Goal: Contribute content: Contribute content

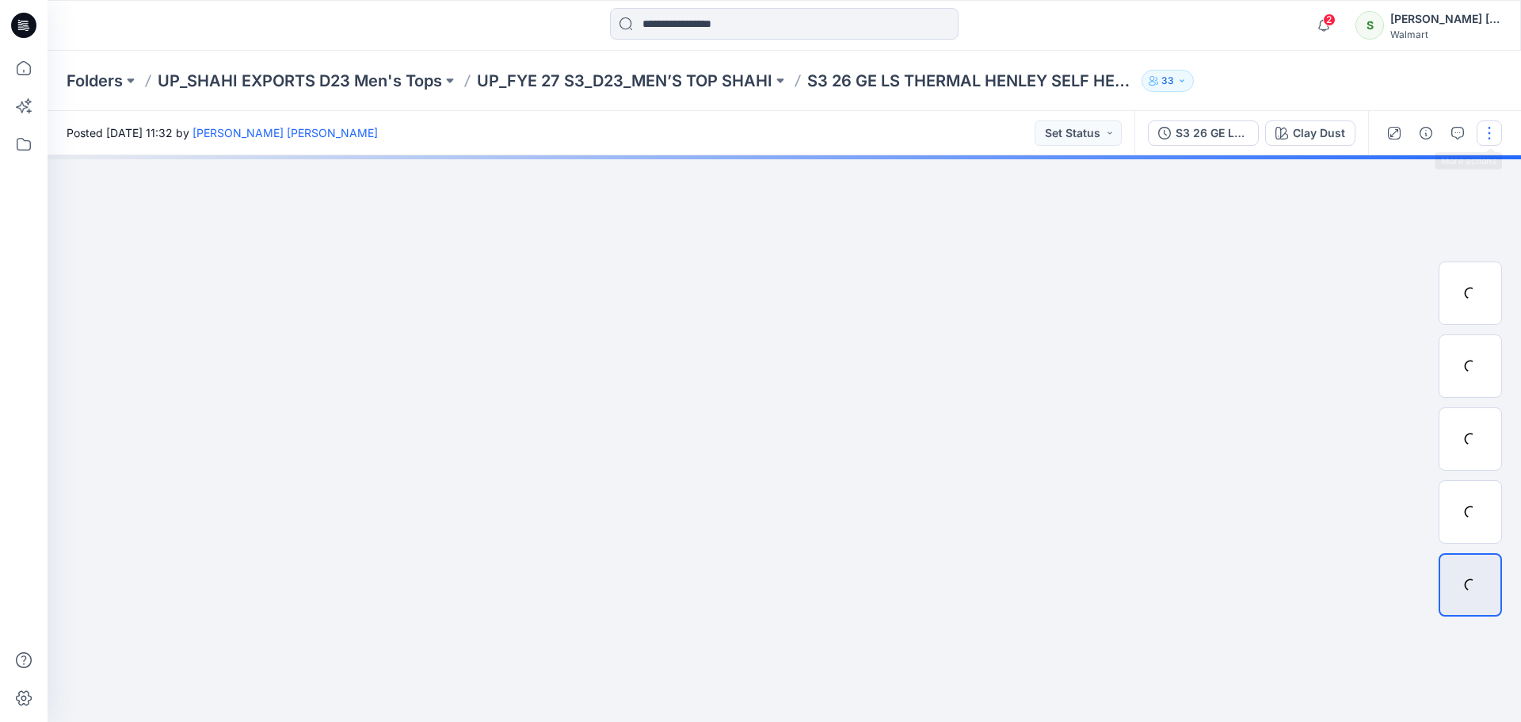
click at [1494, 132] on button "button" at bounding box center [1489, 132] width 25 height 25
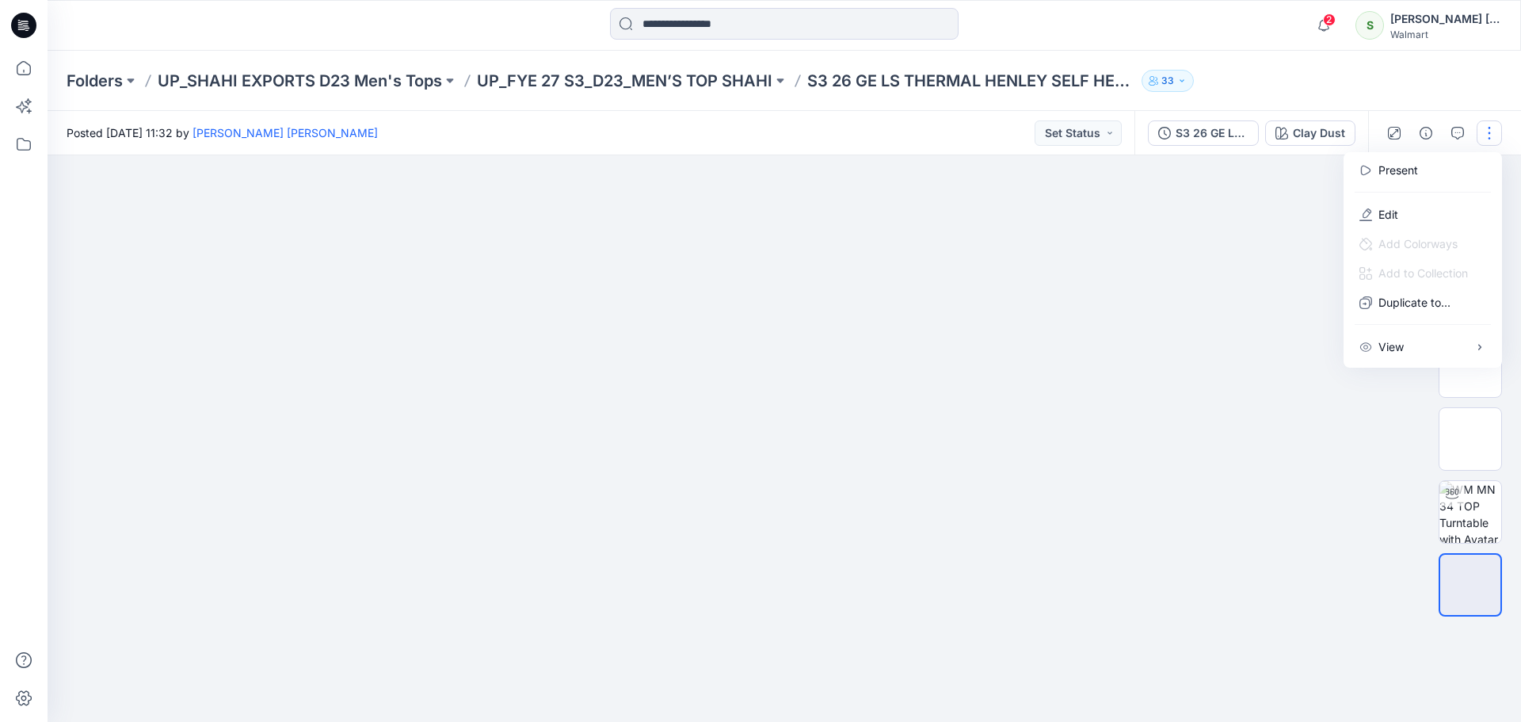
click at [1177, 201] on img at bounding box center [784, 201] width 792 height 0
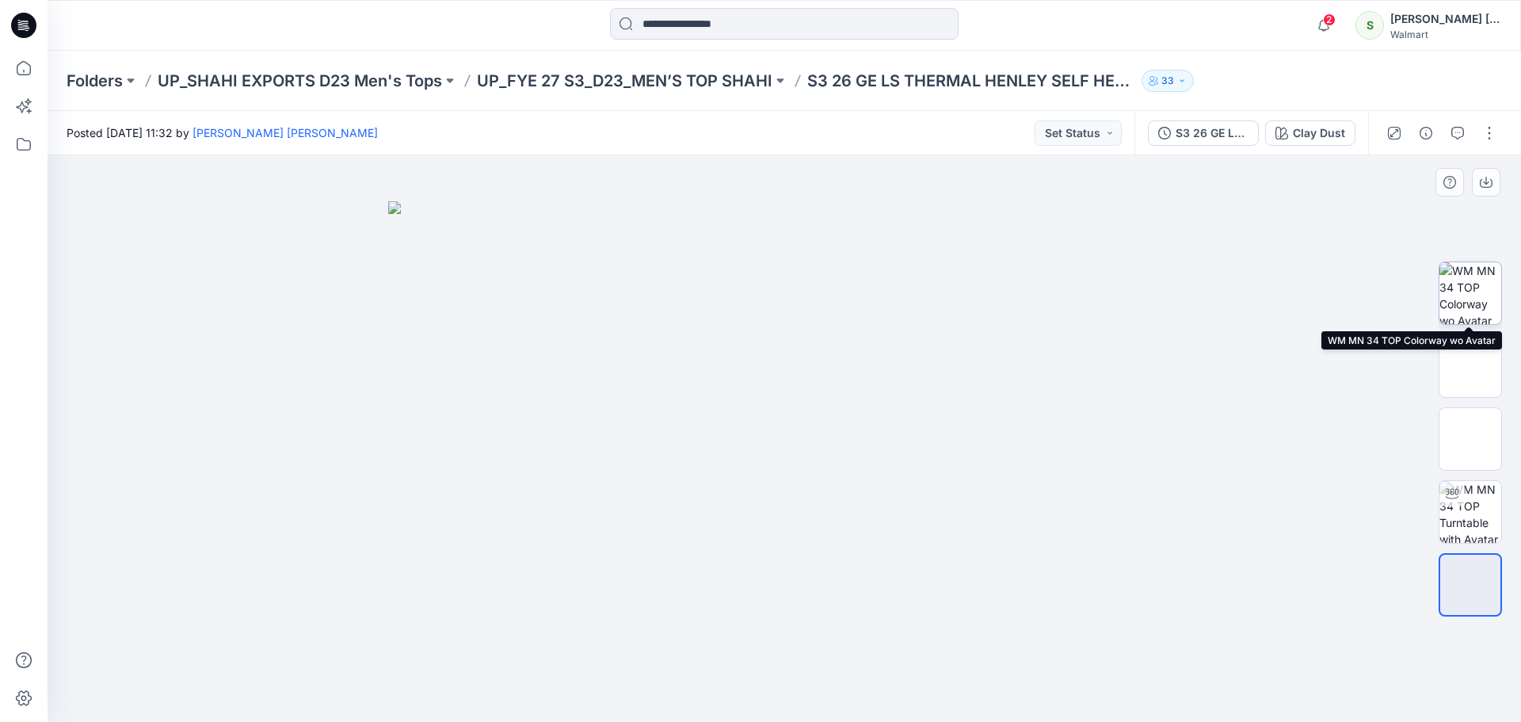
click at [1486, 292] on img at bounding box center [1471, 293] width 62 height 62
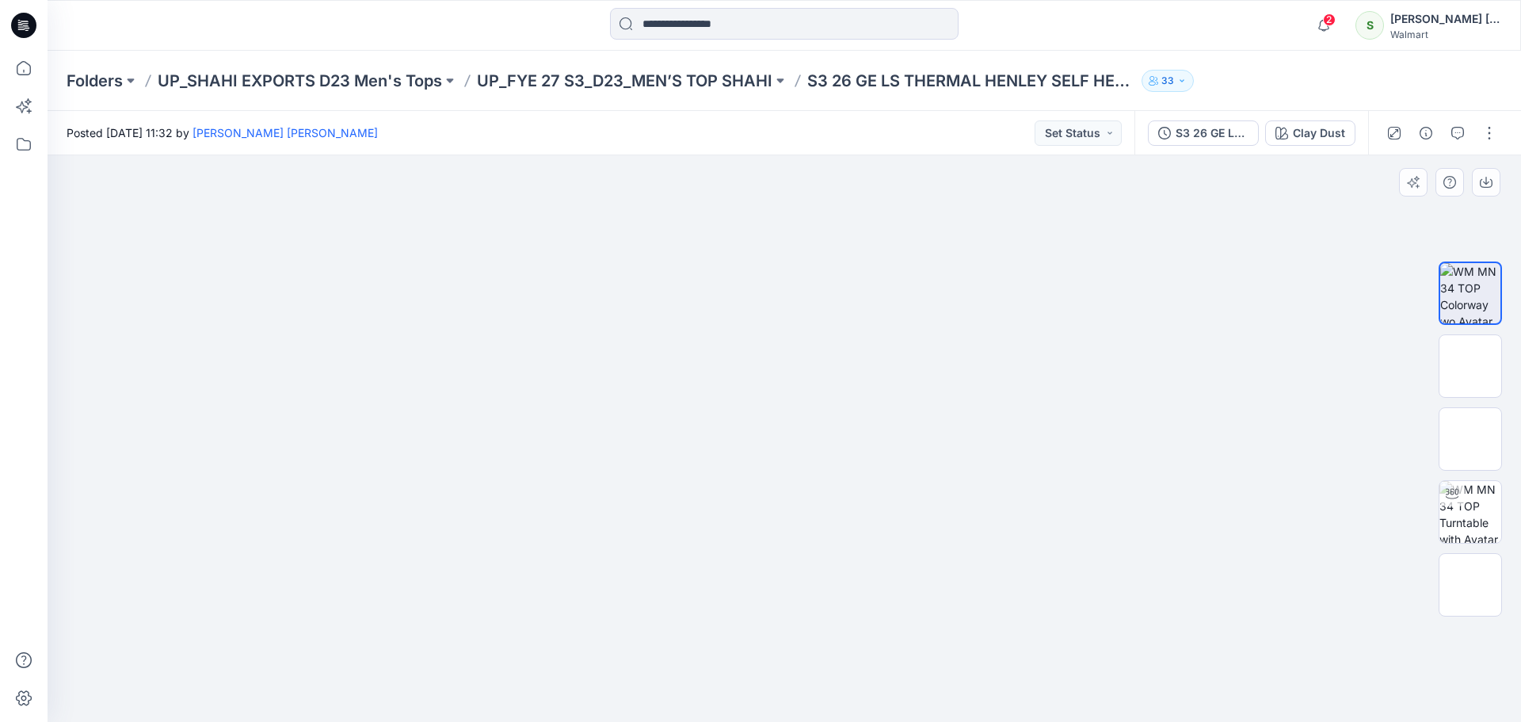
drag, startPoint x: 788, startPoint y: 269, endPoint x: 788, endPoint y: 507, distance: 237.7
click at [788, 155] on img at bounding box center [784, 155] width 792 height 0
click at [804, 155] on img at bounding box center [784, 155] width 792 height 0
click at [1486, 130] on button "button" at bounding box center [1489, 132] width 25 height 25
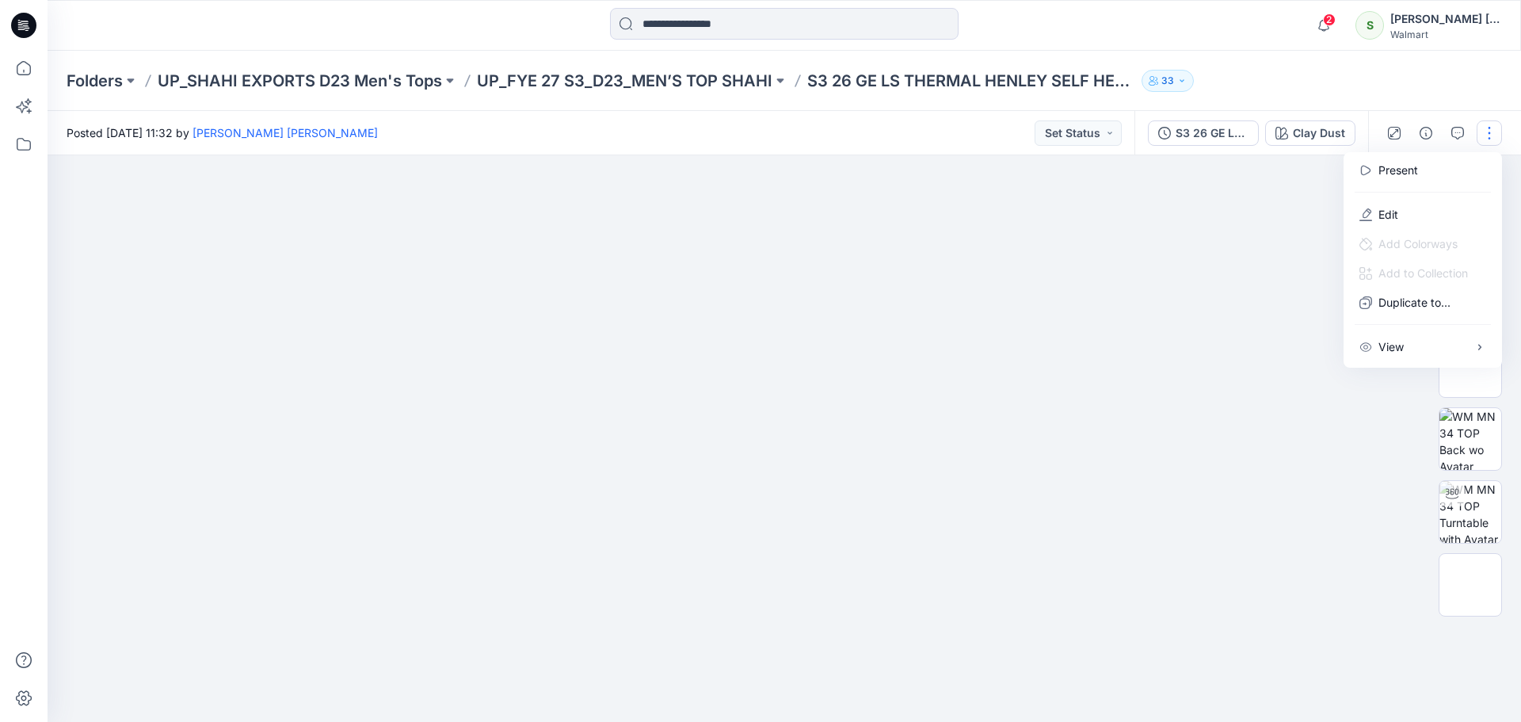
click at [1190, 342] on div at bounding box center [785, 438] width 1474 height 566
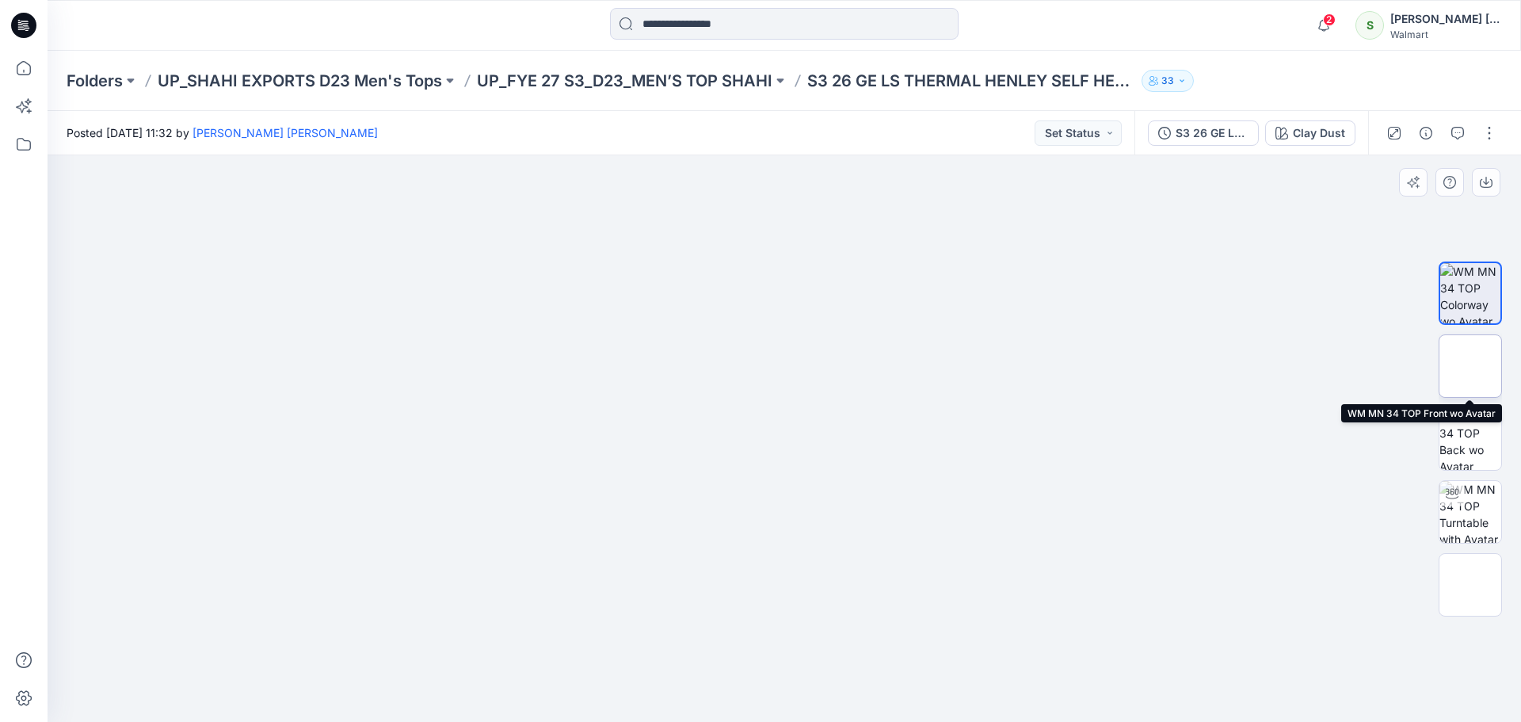
click at [1470, 366] on img at bounding box center [1470, 366] width 0 height 0
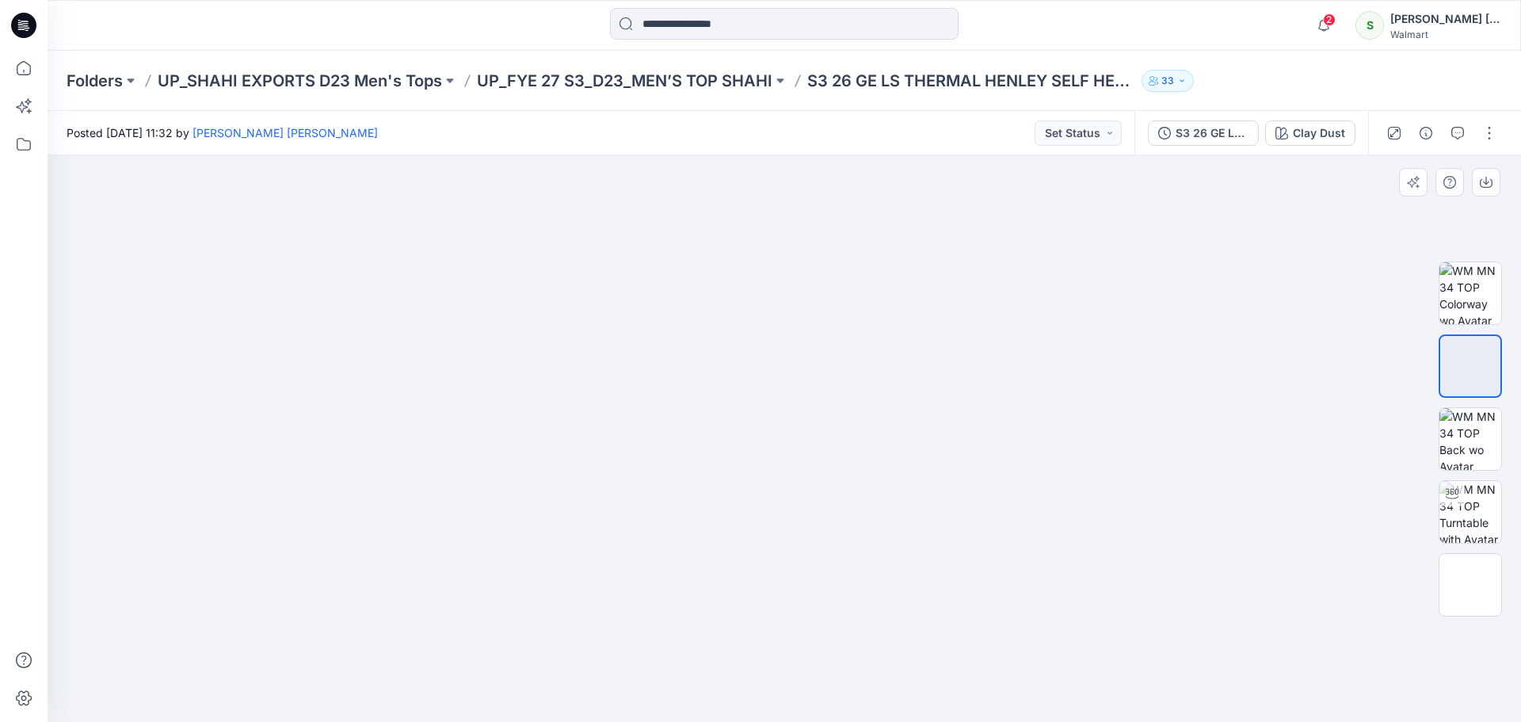
drag, startPoint x: 824, startPoint y: 322, endPoint x: 831, endPoint y: 585, distance: 263.1
click at [830, 155] on img at bounding box center [784, 155] width 792 height 0
click at [1492, 131] on button "button" at bounding box center [1489, 132] width 25 height 25
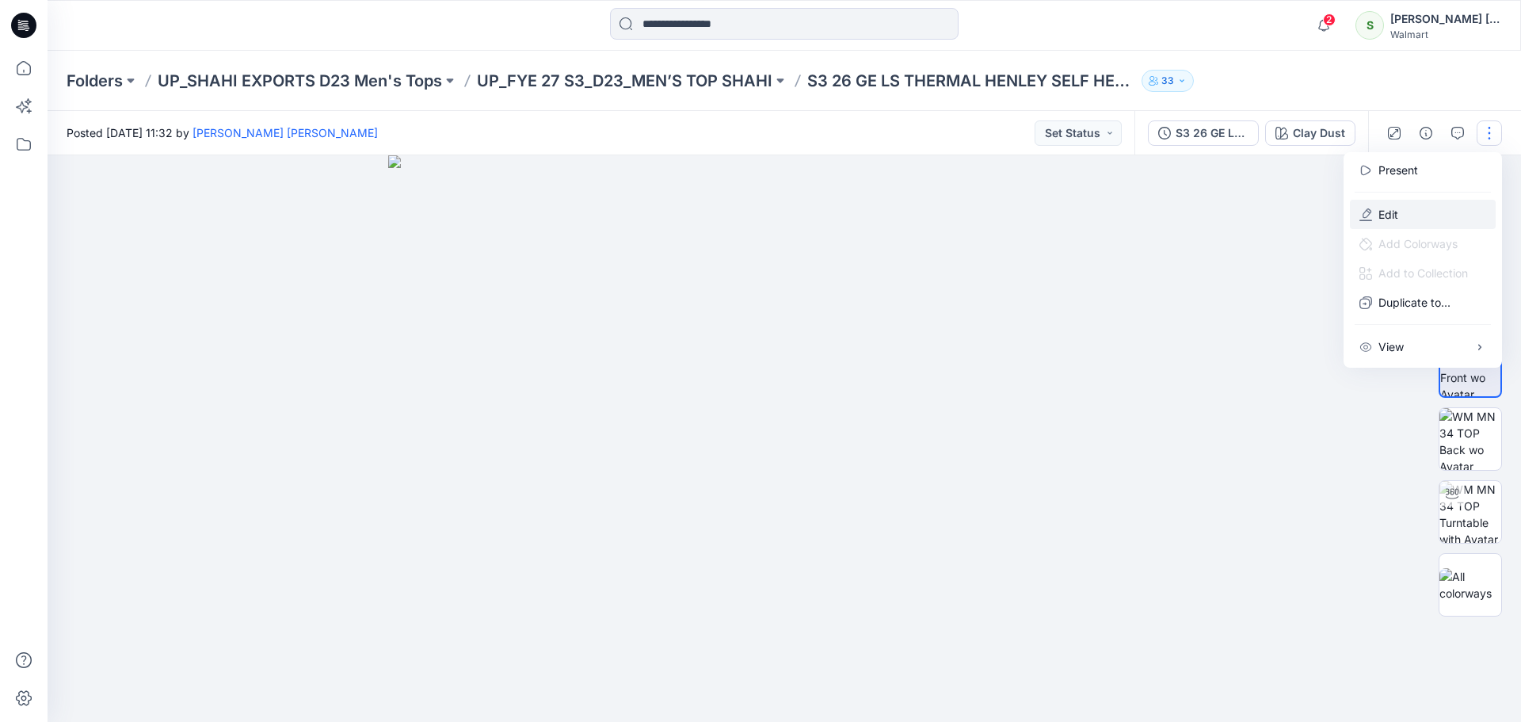
click at [1388, 210] on p "Edit" at bounding box center [1389, 214] width 20 height 17
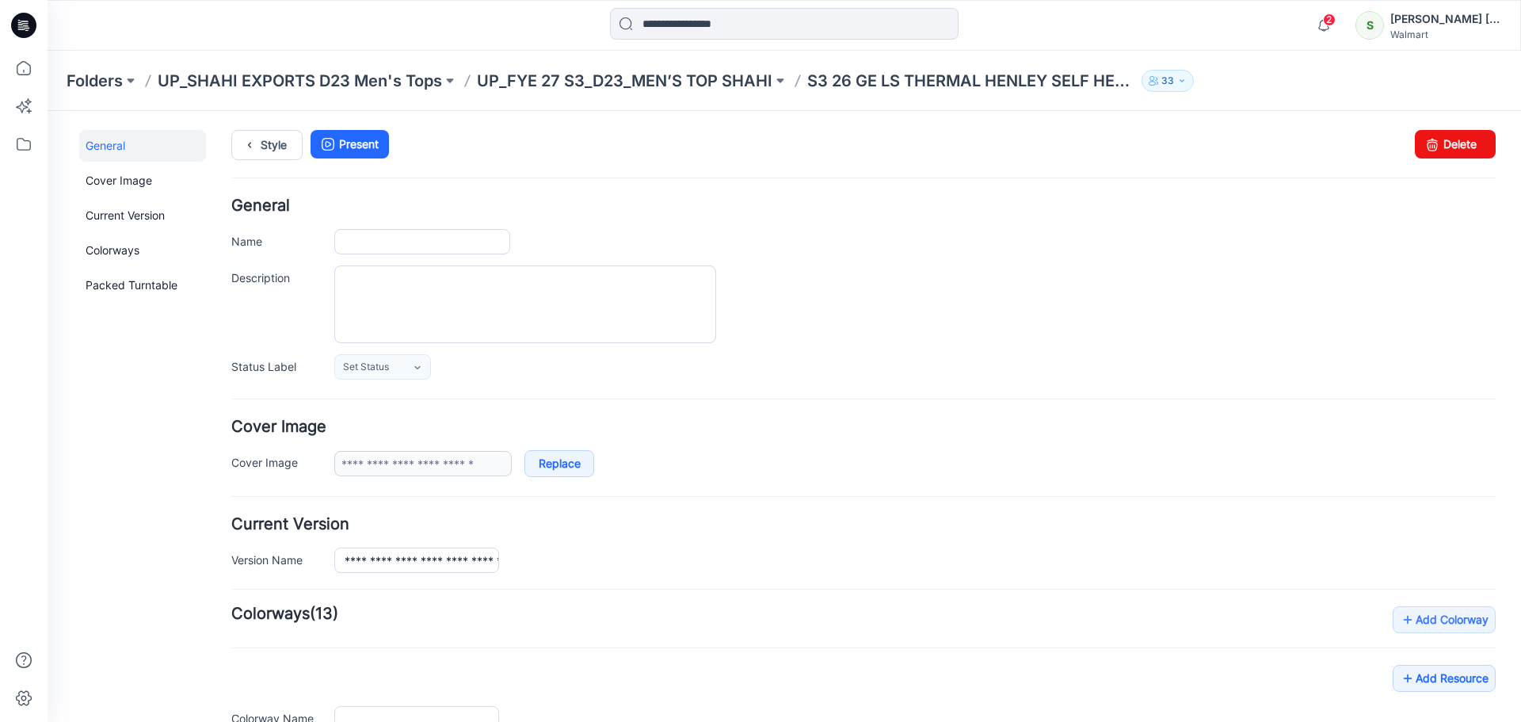
click at [28, 22] on icon at bounding box center [23, 25] width 25 height 25
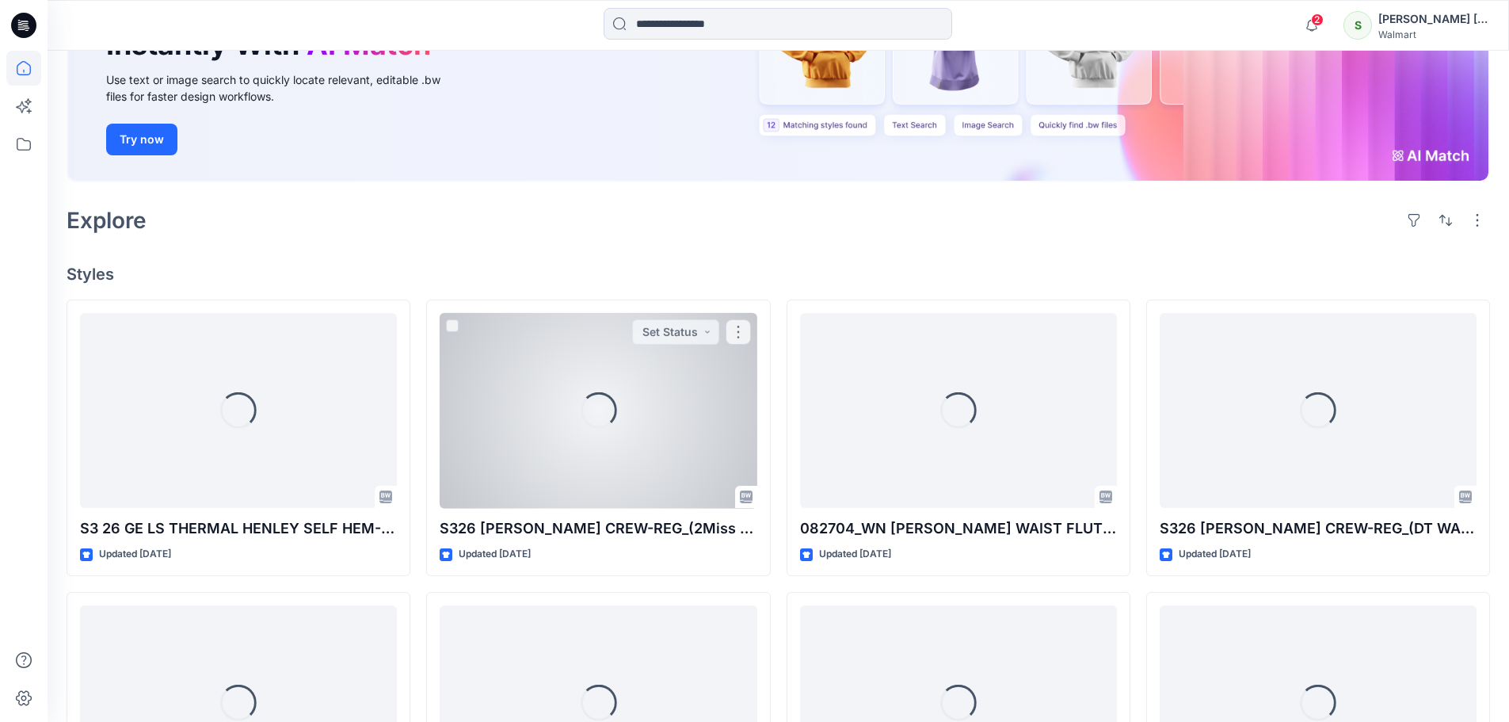
scroll to position [238, 0]
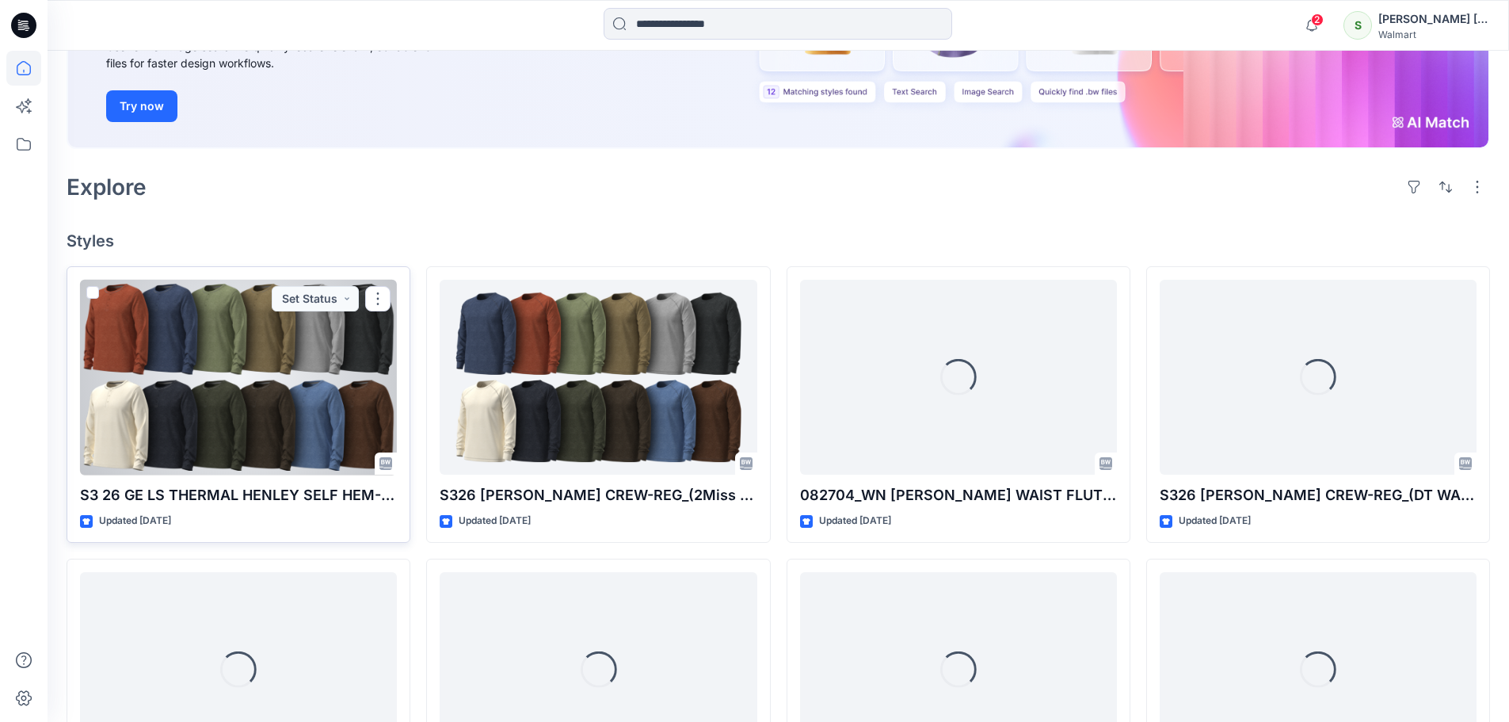
click at [213, 399] on div at bounding box center [238, 378] width 317 height 196
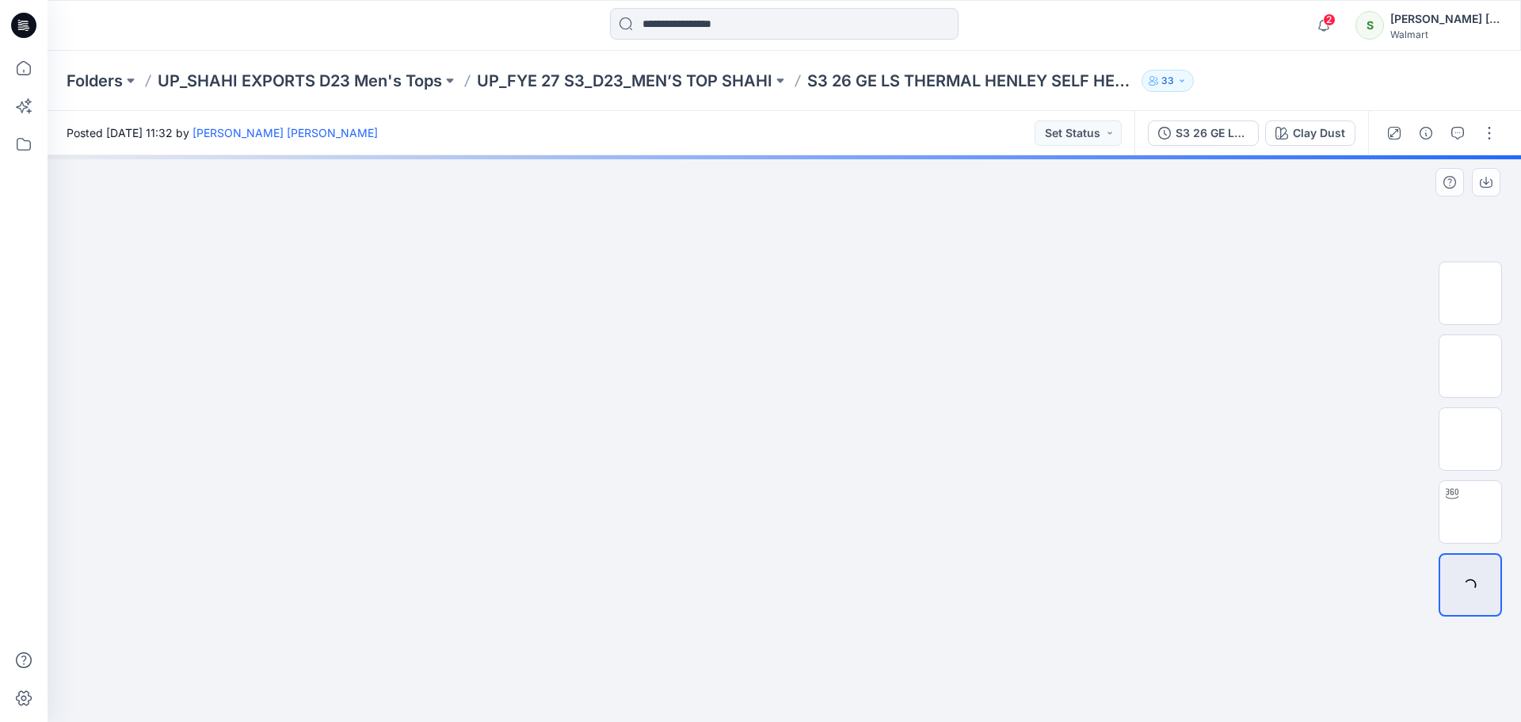
click at [626, 201] on img at bounding box center [784, 201] width 792 height 0
click at [1310, 140] on div "Clay Dust" at bounding box center [1319, 132] width 52 height 17
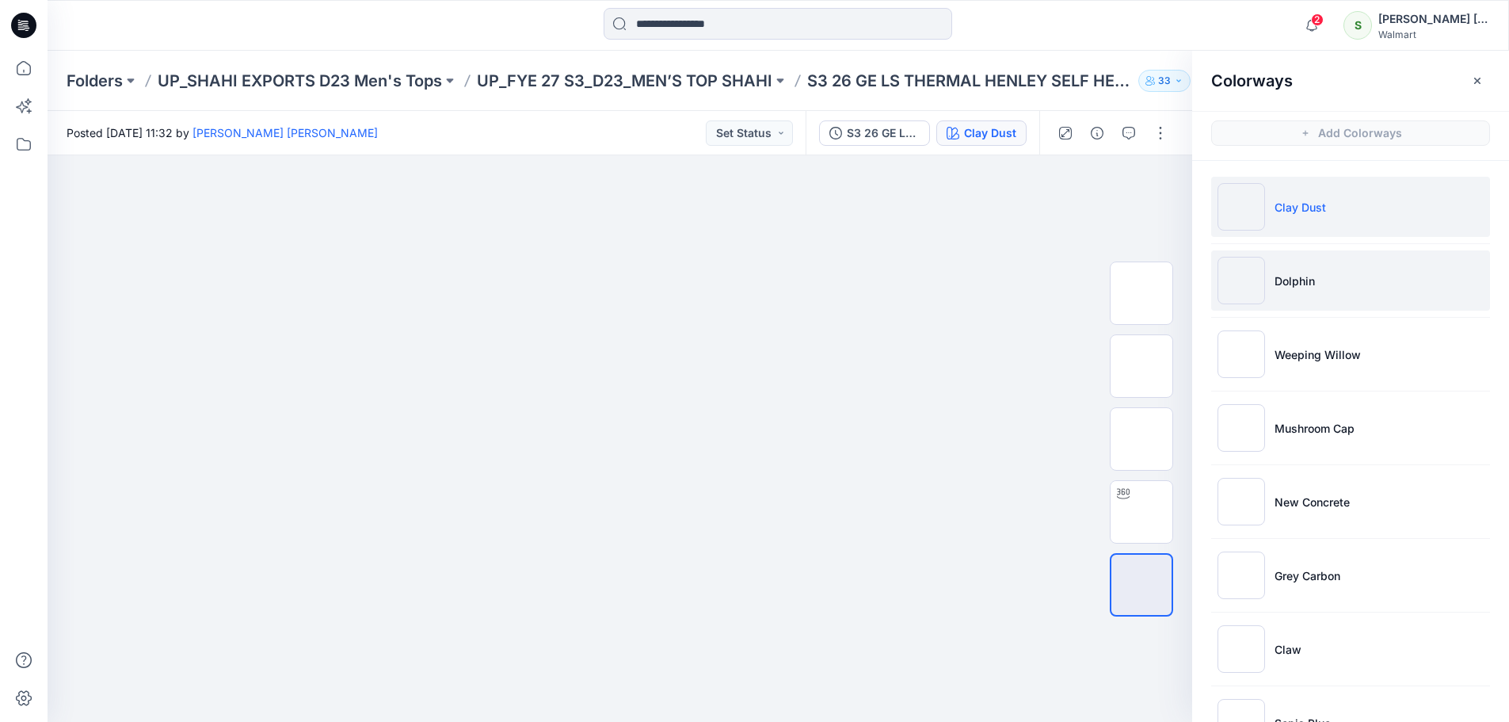
click at [1332, 287] on li "Dolphin" at bounding box center [1350, 280] width 279 height 60
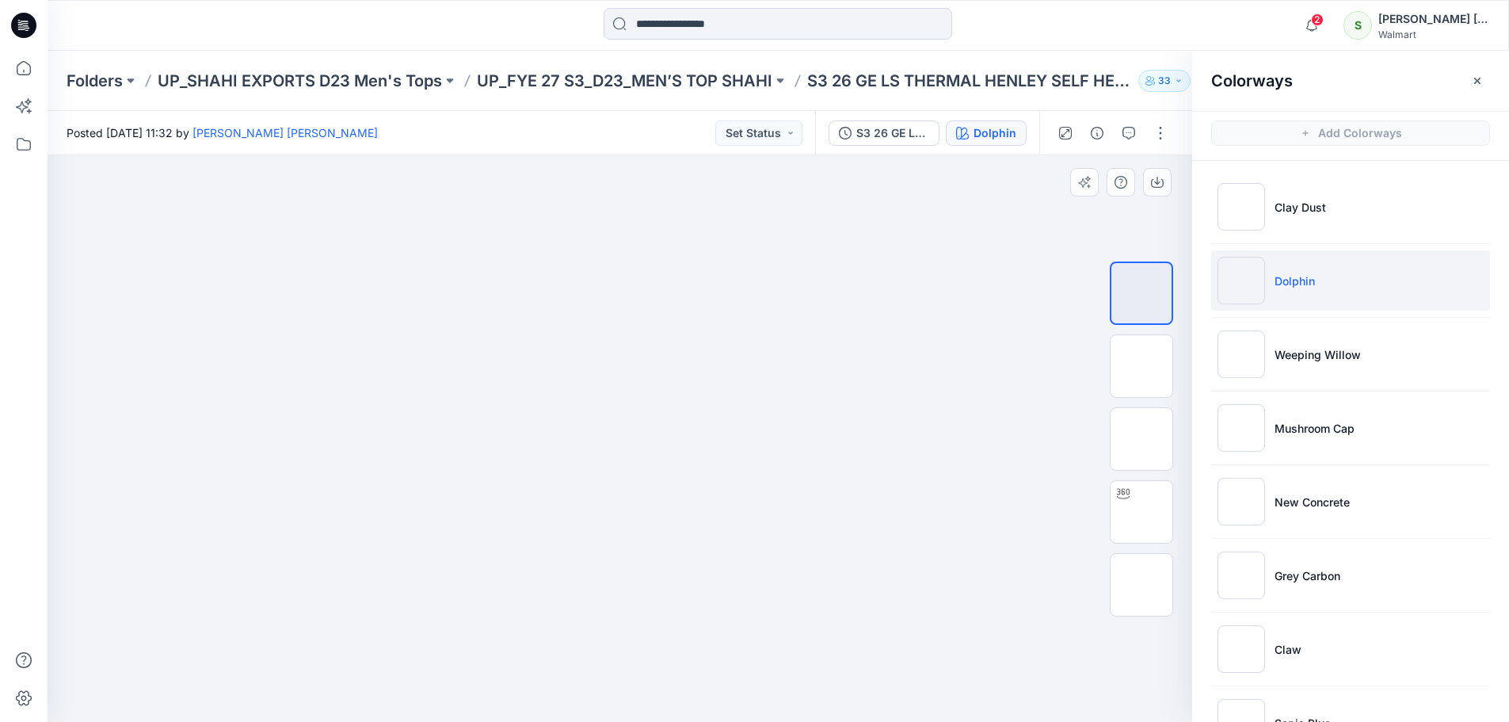
drag, startPoint x: 592, startPoint y: 245, endPoint x: 681, endPoint y: 494, distance: 264.4
click at [681, 155] on img at bounding box center [620, 155] width 792 height 0
click at [1291, 439] on li "Mushroom Cap" at bounding box center [1350, 428] width 279 height 60
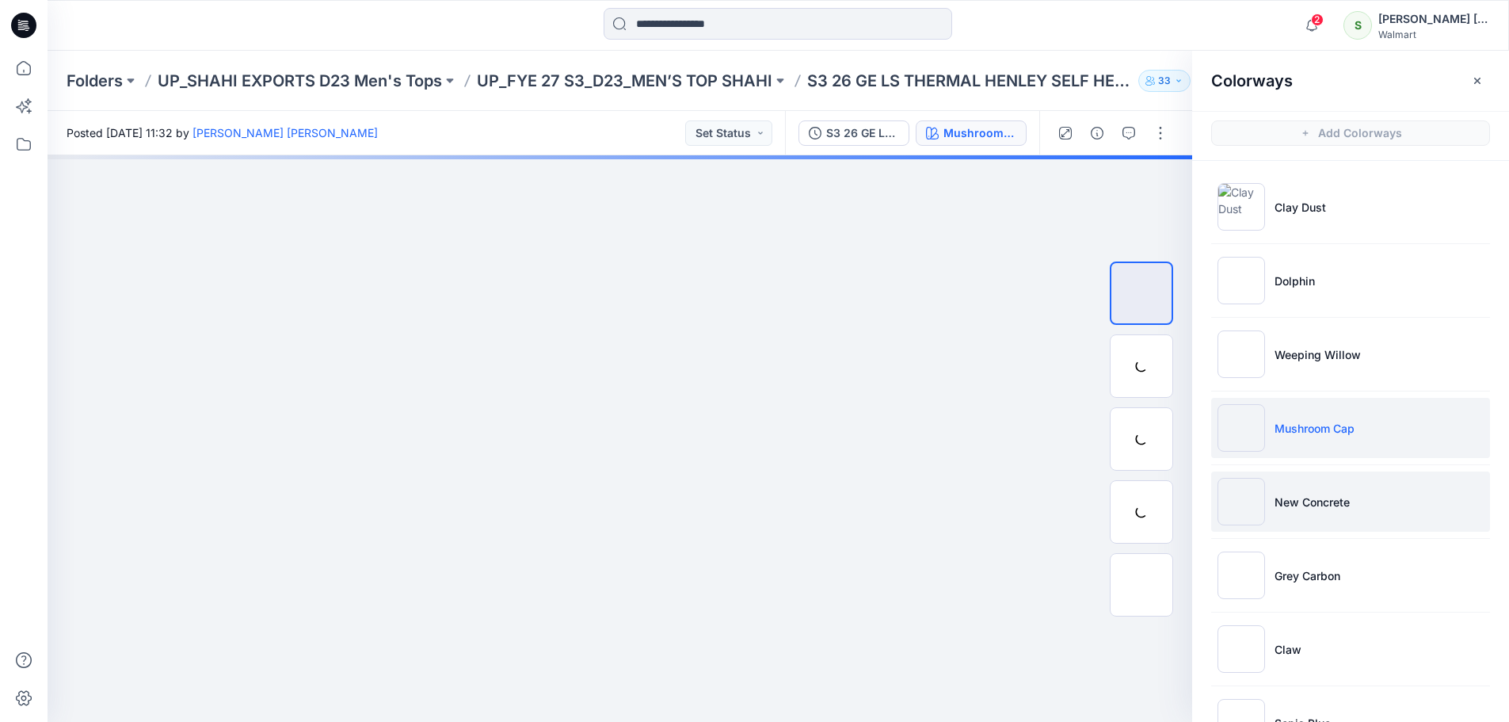
click at [1300, 519] on li "New Concrete" at bounding box center [1350, 501] width 279 height 60
click at [1481, 80] on icon "button" at bounding box center [1477, 80] width 13 height 13
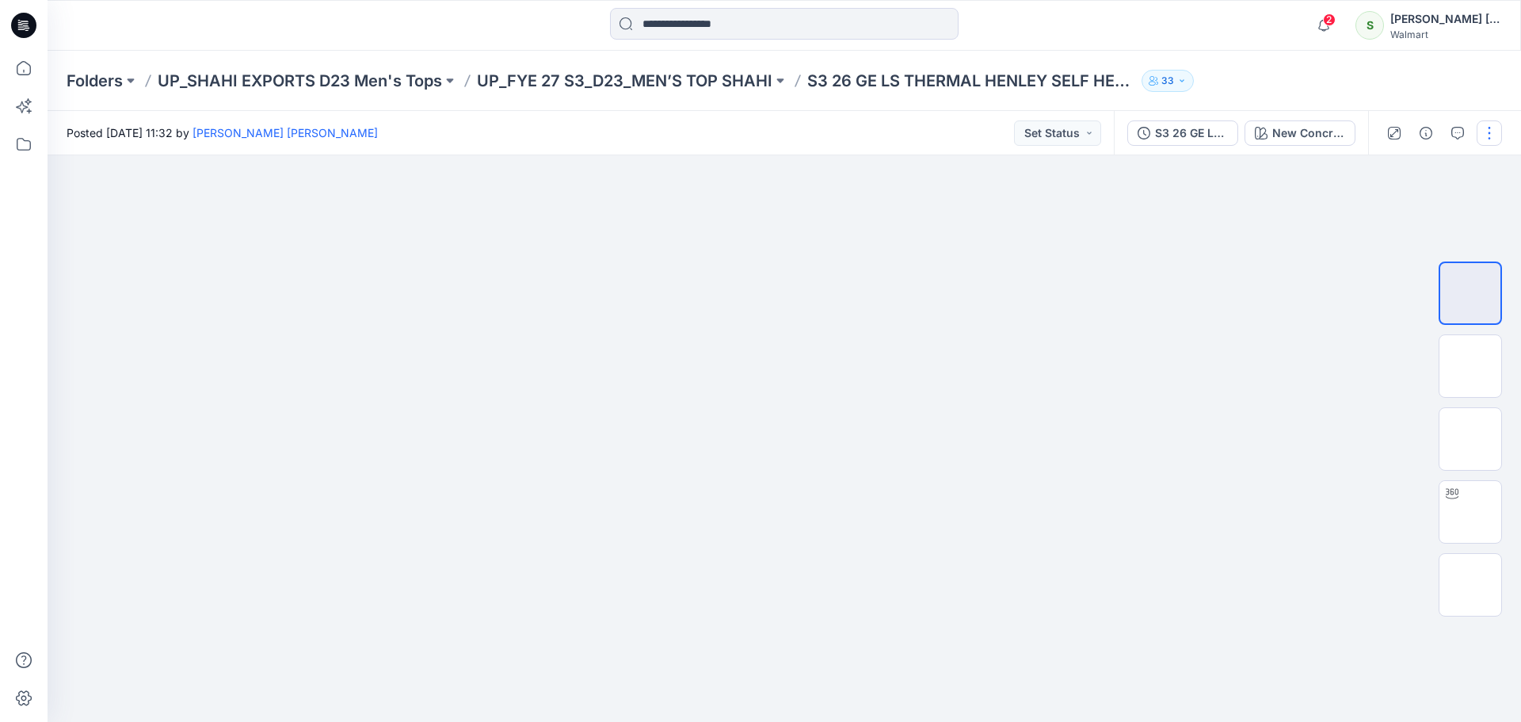
click at [1497, 128] on button "button" at bounding box center [1489, 132] width 25 height 25
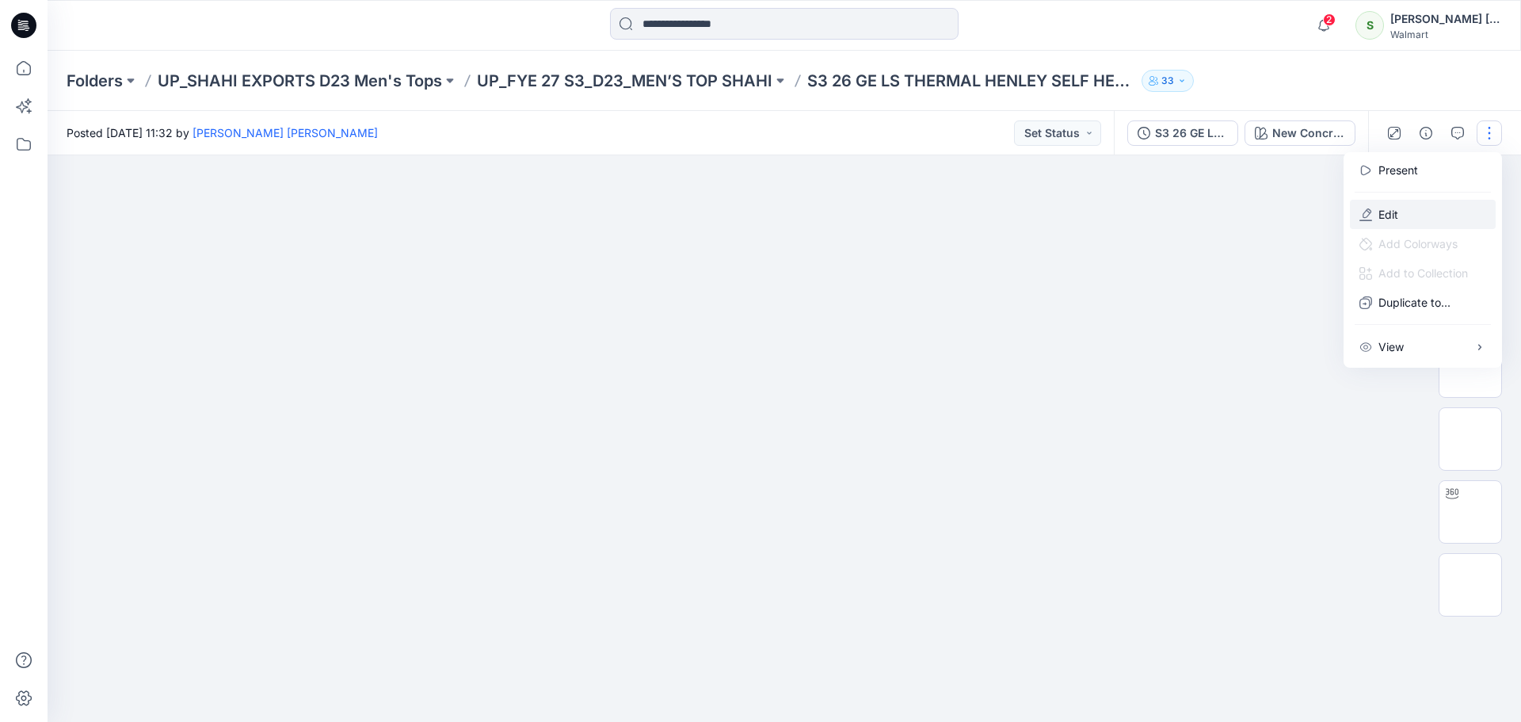
click at [1385, 223] on button "Edit" at bounding box center [1423, 214] width 146 height 29
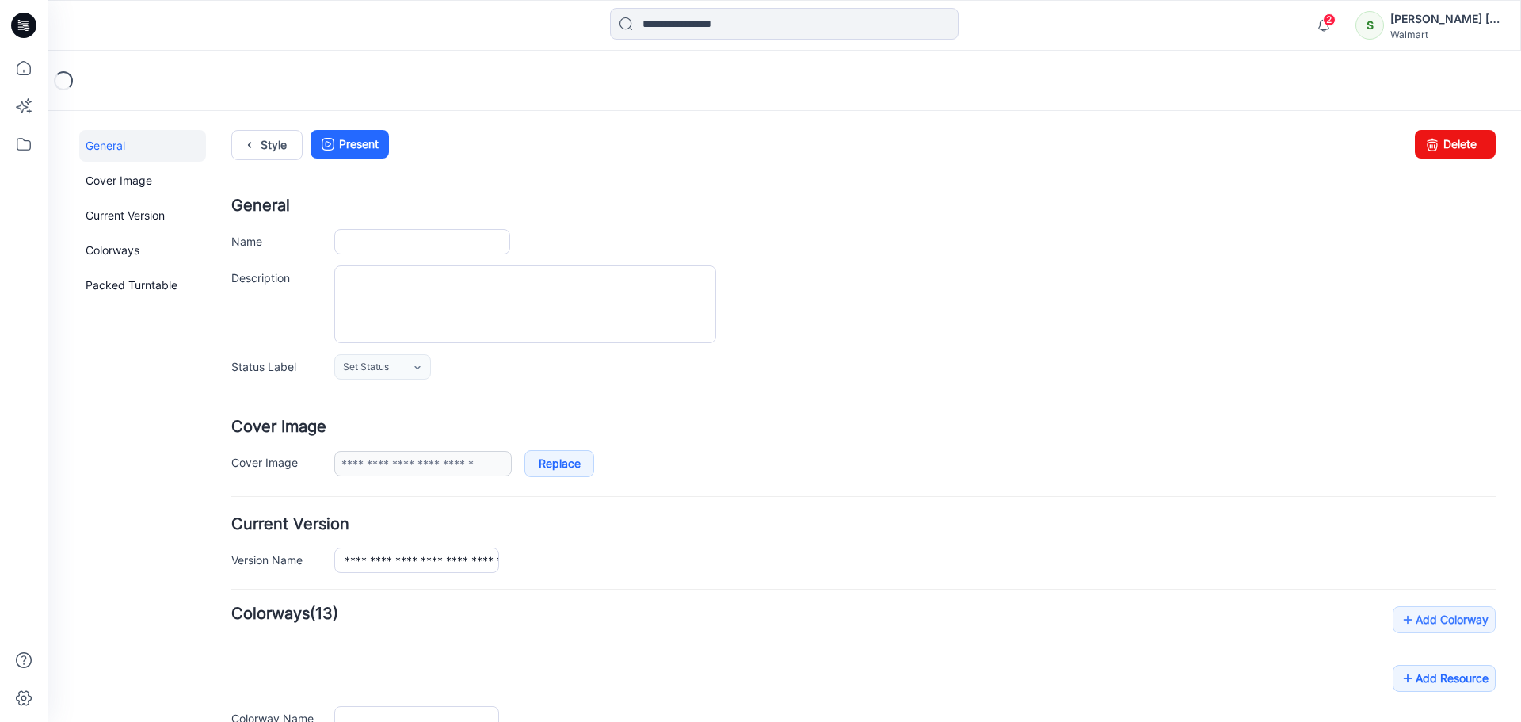
type input "**********"
type input "*********"
type input "**********"
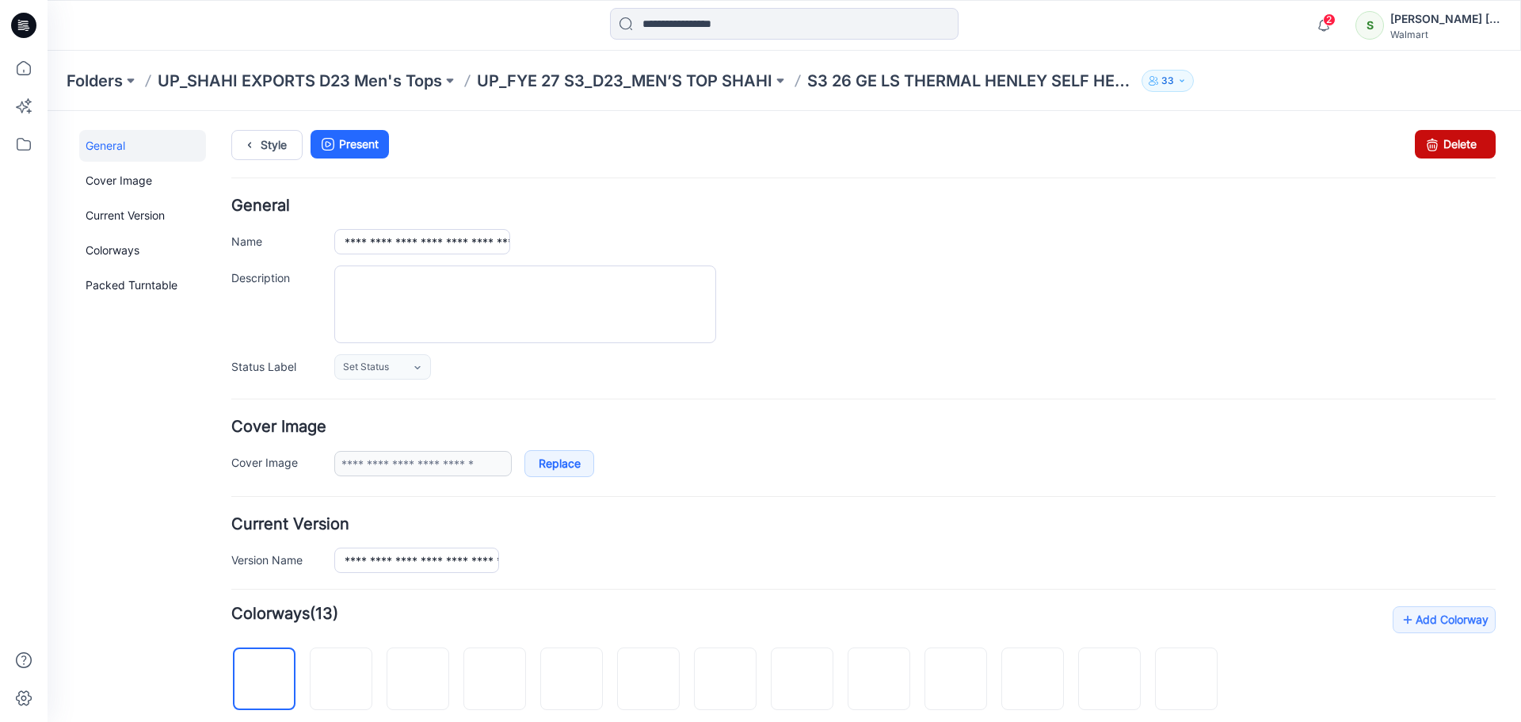
click at [1435, 148] on link "Delete" at bounding box center [1455, 144] width 81 height 29
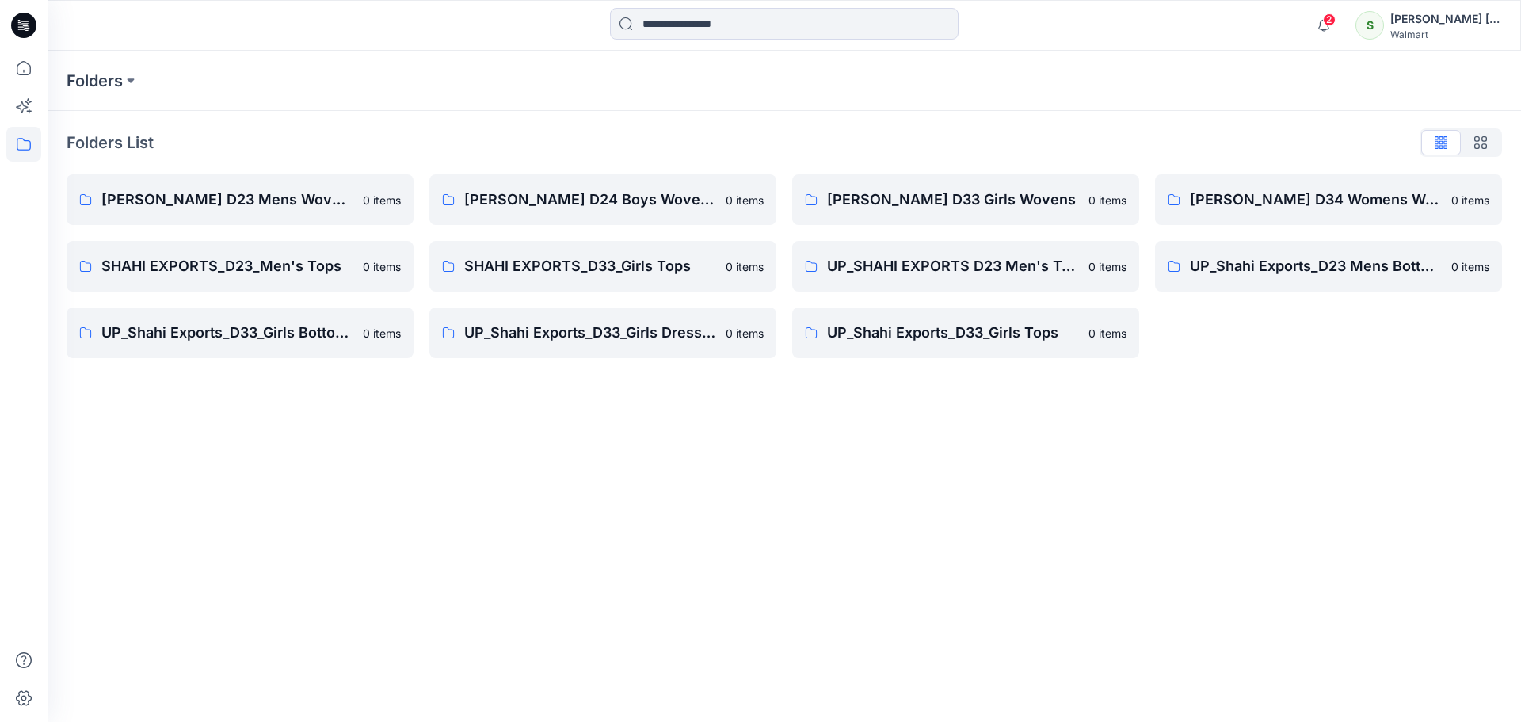
click at [32, 23] on icon at bounding box center [23, 25] width 25 height 25
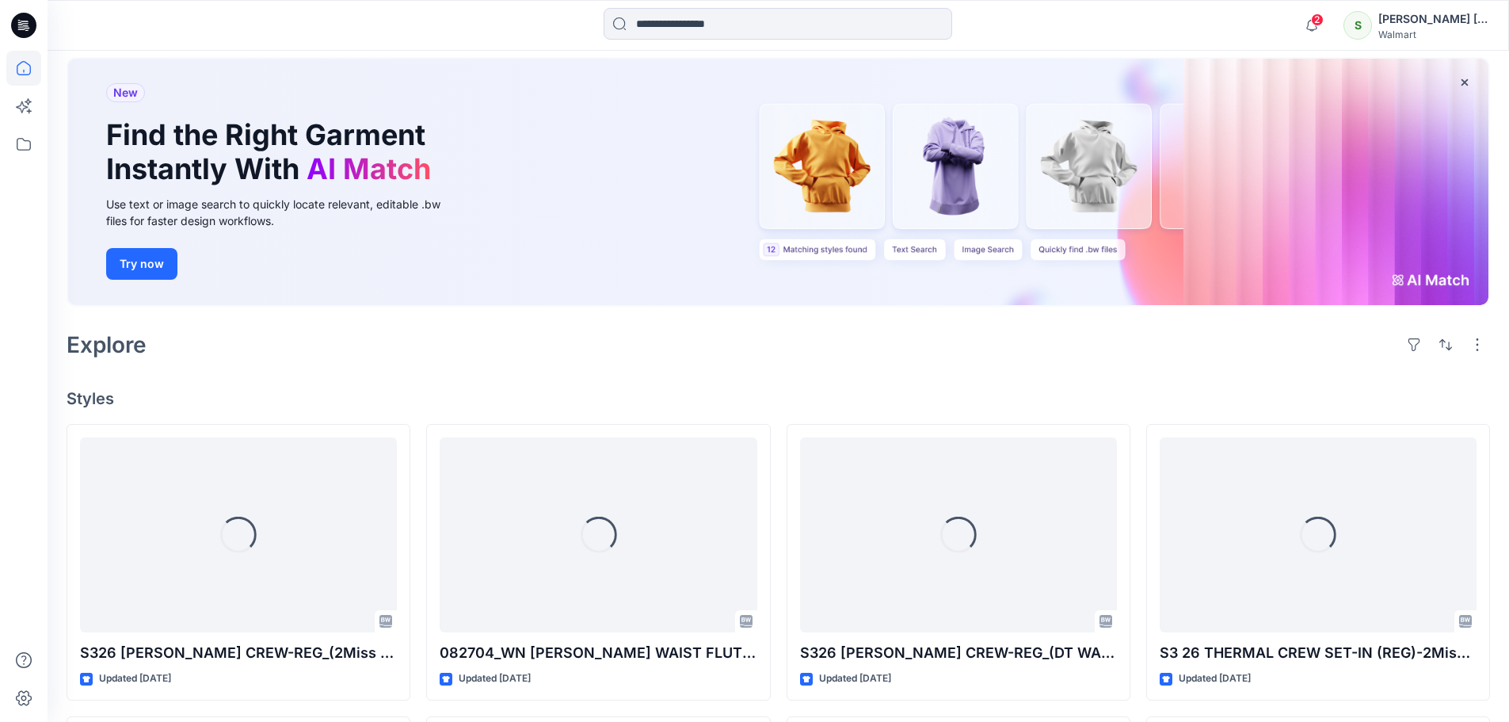
scroll to position [317, 0]
